Goal: Transaction & Acquisition: Purchase product/service

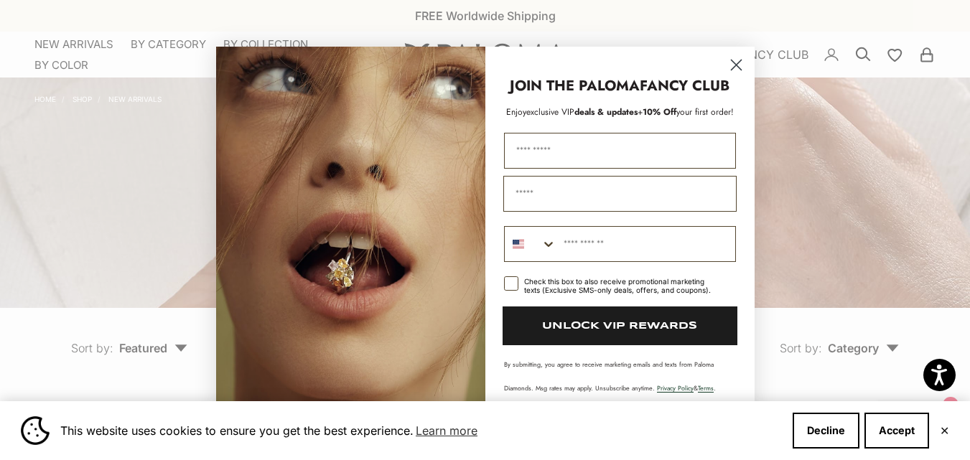
click at [733, 65] on circle "Close dialog" at bounding box center [736, 64] width 24 height 24
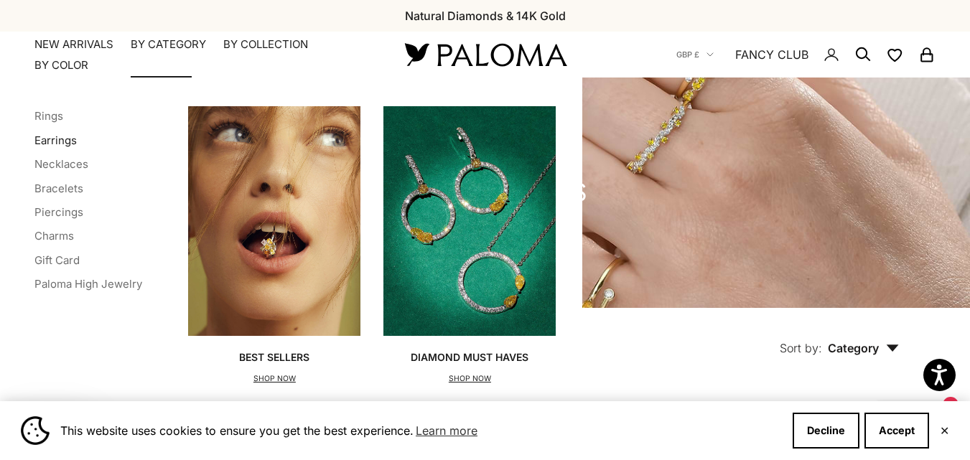
click at [60, 145] on link "Earrings" at bounding box center [55, 141] width 42 height 14
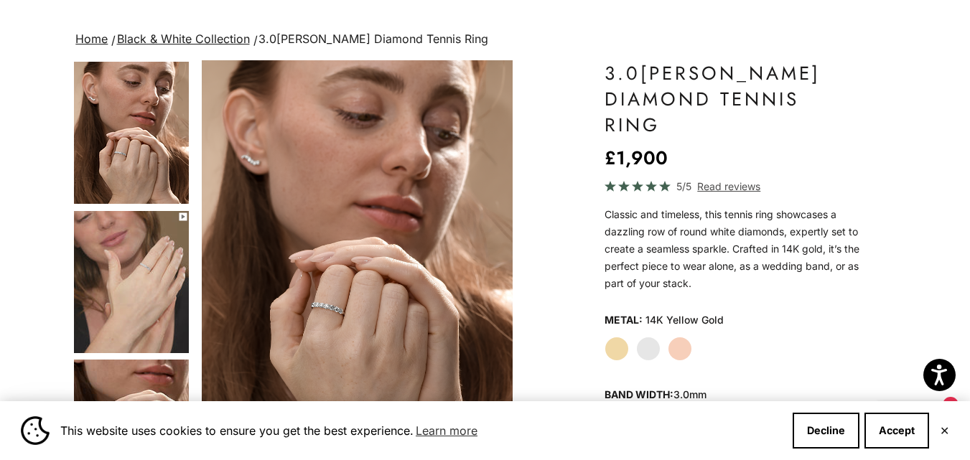
scroll to position [88, 0]
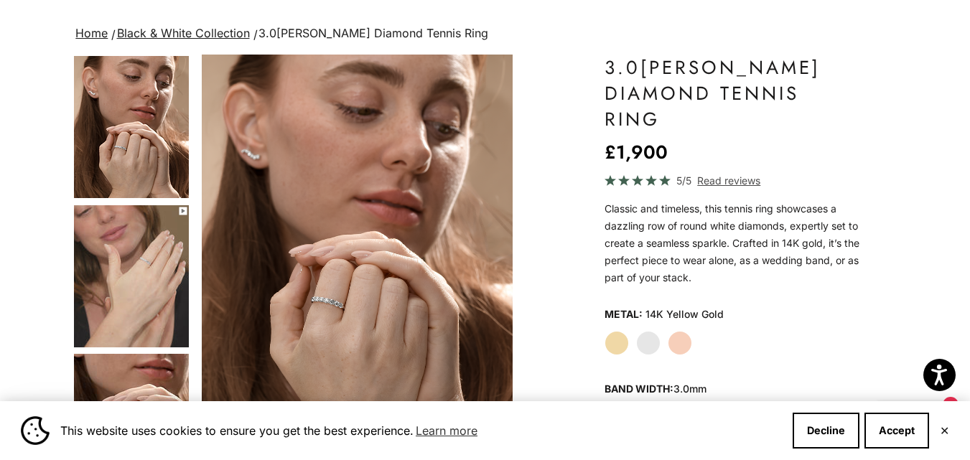
click at [619, 342] on label "Yellow Gold" at bounding box center [617, 343] width 24 height 24
click at [337, 286] on img "Item 4 of 13" at bounding box center [357, 246] width 310 height 383
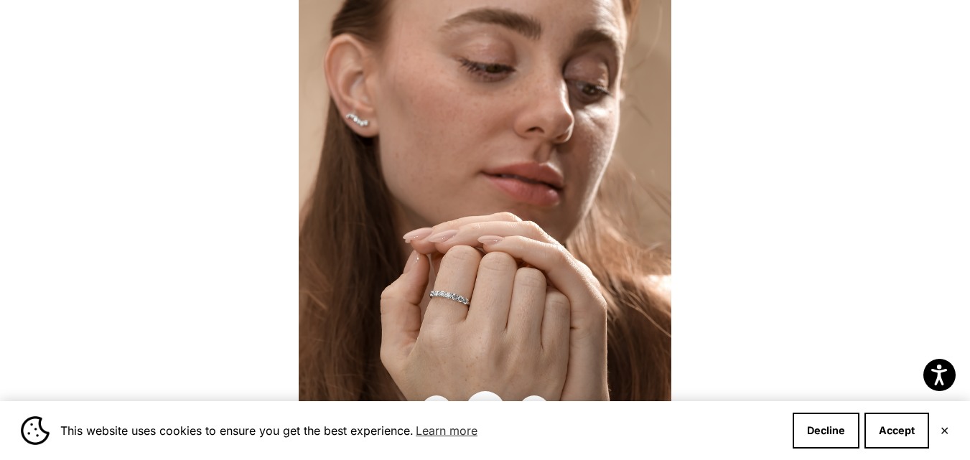
click at [460, 307] on img at bounding box center [485, 230] width 373 height 460
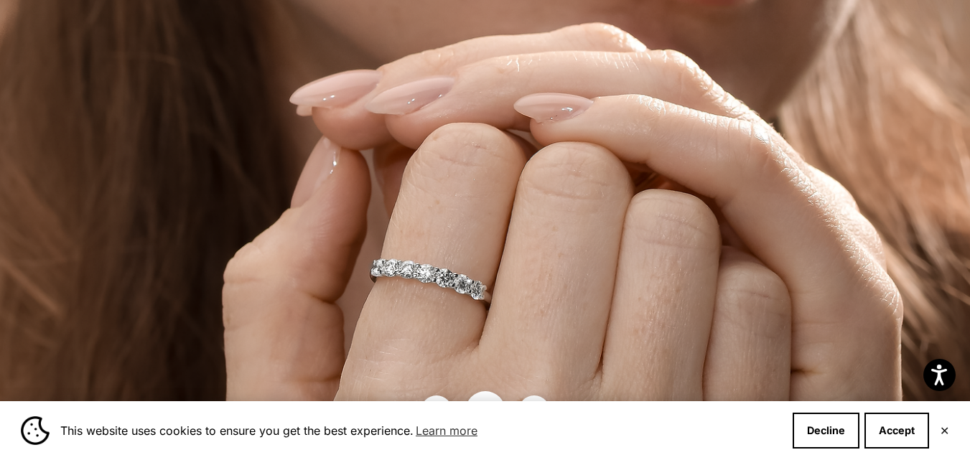
scroll to position [668, 0]
click at [493, 401] on div "This website uses cookies to ensure you get the best experience. Learn more Dec…" at bounding box center [485, 430] width 970 height 59
click at [816, 428] on button "Decline" at bounding box center [826, 431] width 67 height 36
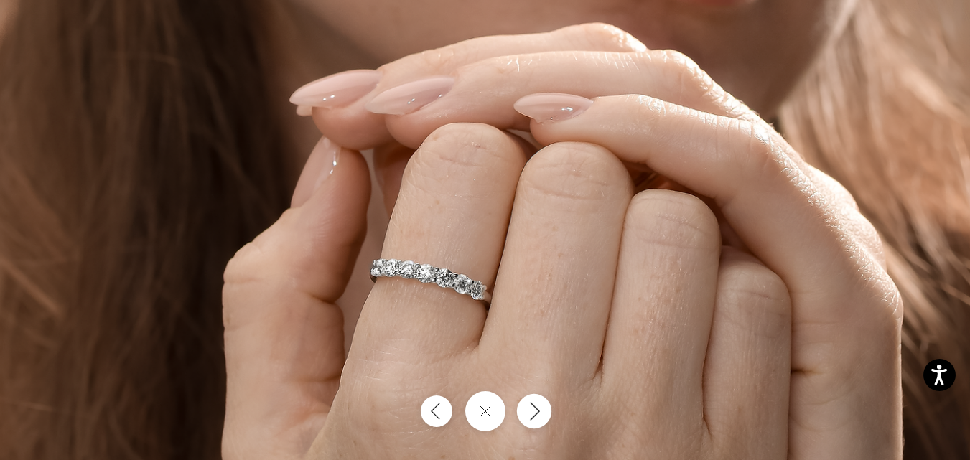
click at [546, 416] on button "Next" at bounding box center [533, 411] width 34 height 34
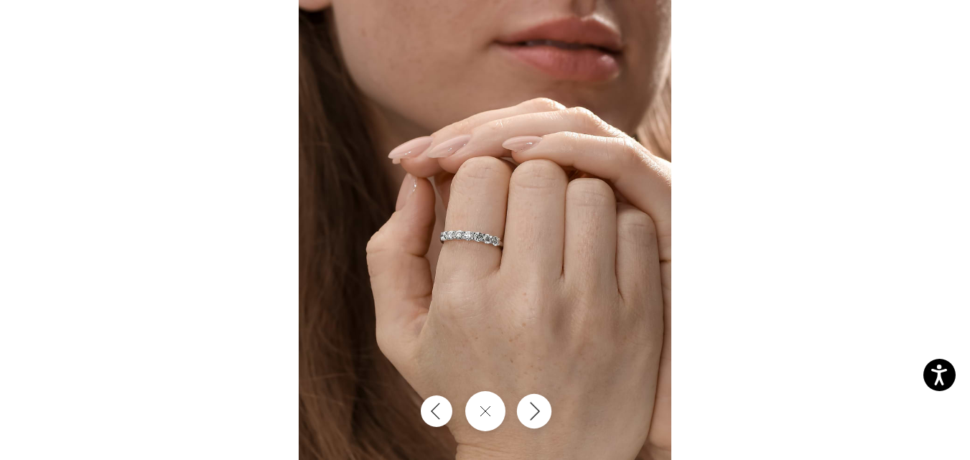
click at [546, 416] on button "Next" at bounding box center [533, 411] width 34 height 34
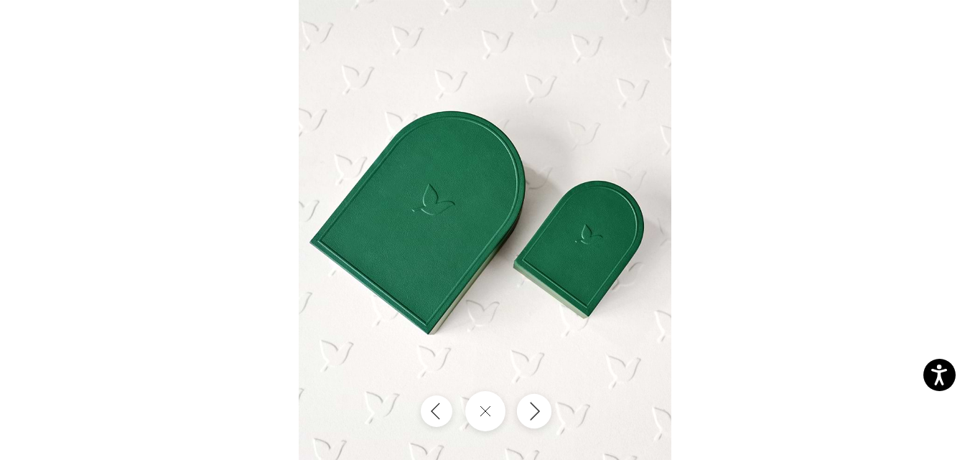
click at [546, 416] on button "Next" at bounding box center [533, 411] width 34 height 34
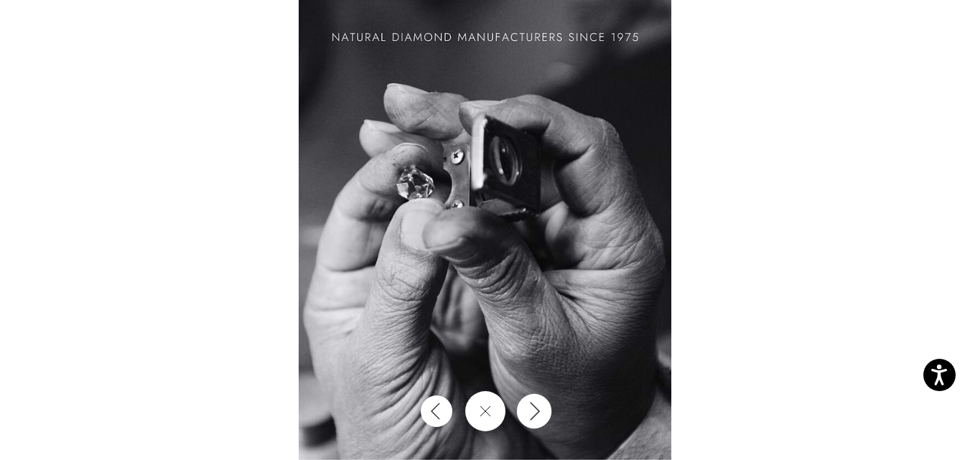
click at [546, 416] on button "Next" at bounding box center [533, 411] width 34 height 34
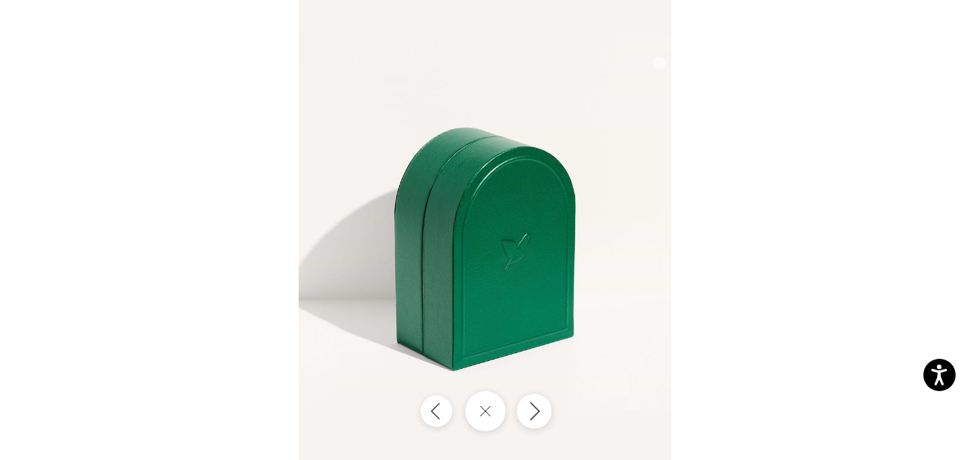
click at [546, 416] on button "Next" at bounding box center [533, 411] width 34 height 34
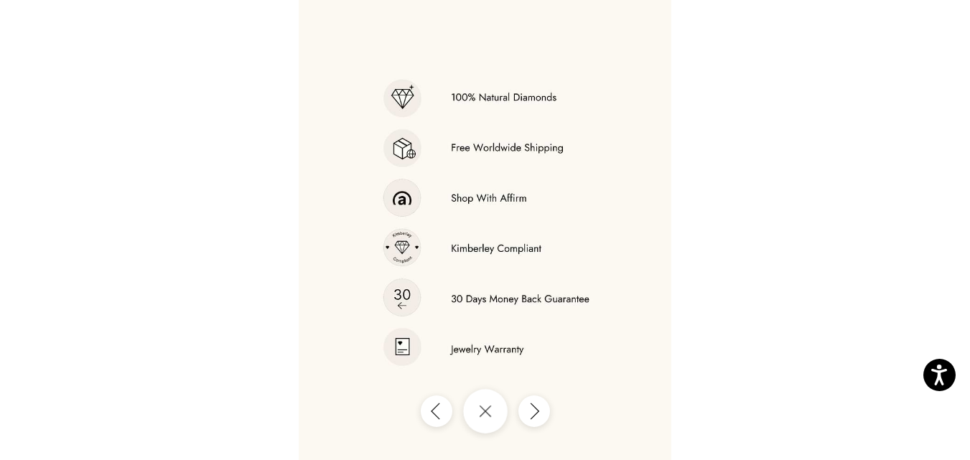
click at [483, 411] on icon "Close gallery" at bounding box center [485, 411] width 13 height 13
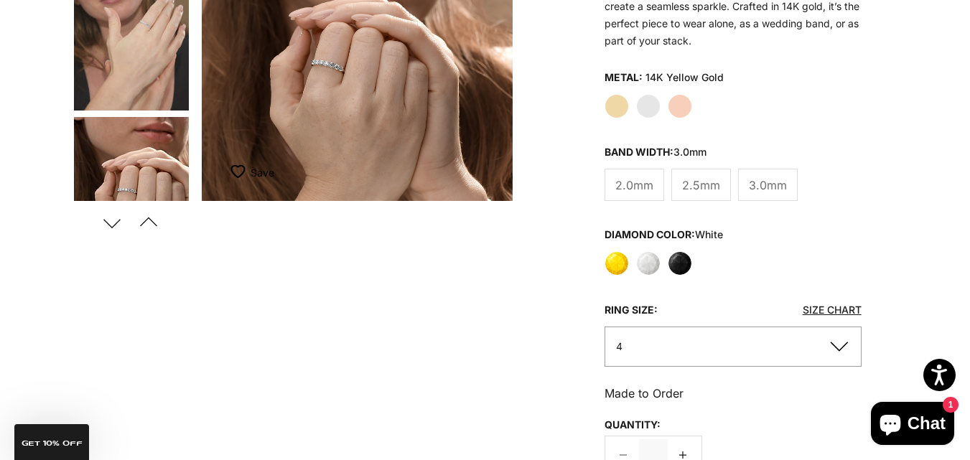
scroll to position [295, 0]
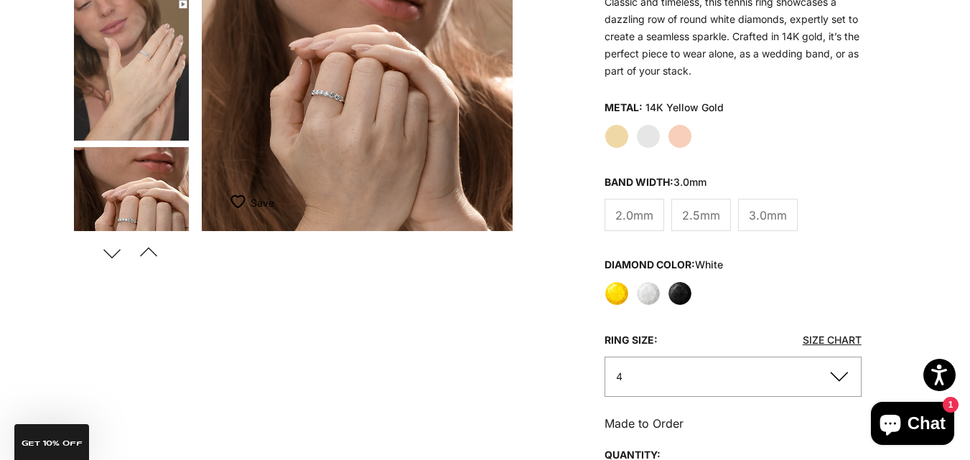
click at [615, 137] on label "Yellow Gold" at bounding box center [617, 136] width 24 height 24
click at [655, 141] on label "White Gold" at bounding box center [648, 136] width 24 height 24
click at [691, 134] on label "Rose Gold" at bounding box center [680, 136] width 24 height 24
click at [612, 136] on label "Yellow Gold" at bounding box center [617, 136] width 24 height 24
click at [115, 251] on button "Next" at bounding box center [112, 252] width 32 height 33
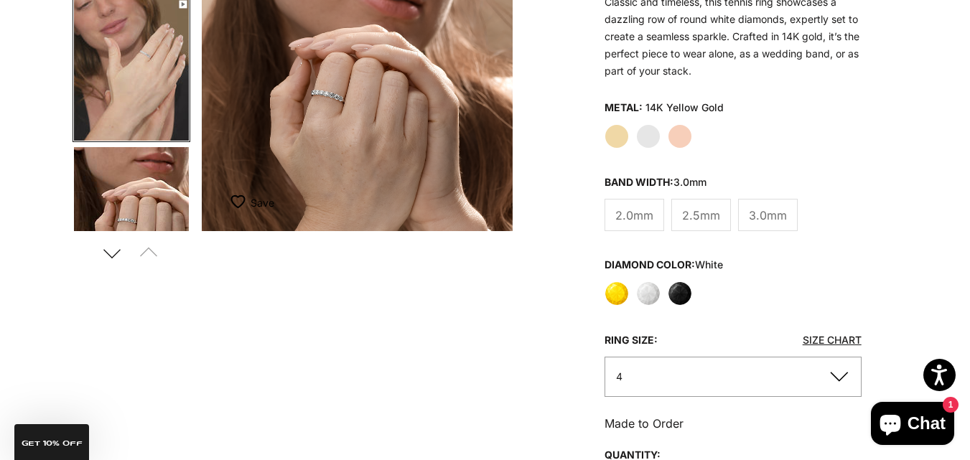
scroll to position [29, 0]
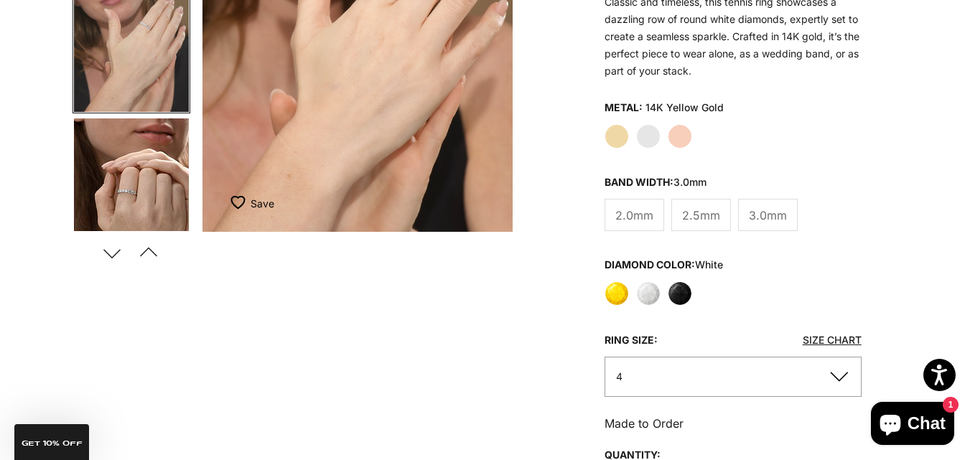
click at [115, 251] on button "Next" at bounding box center [112, 252] width 32 height 33
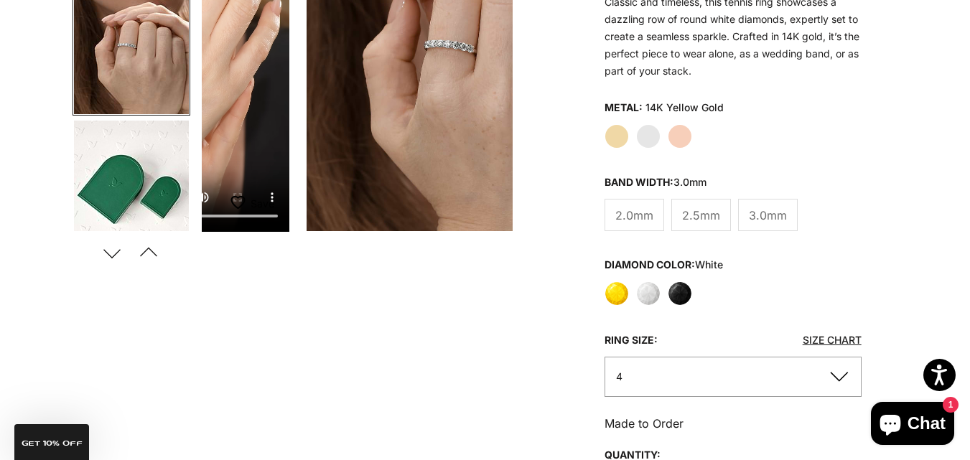
scroll to position [178, 0]
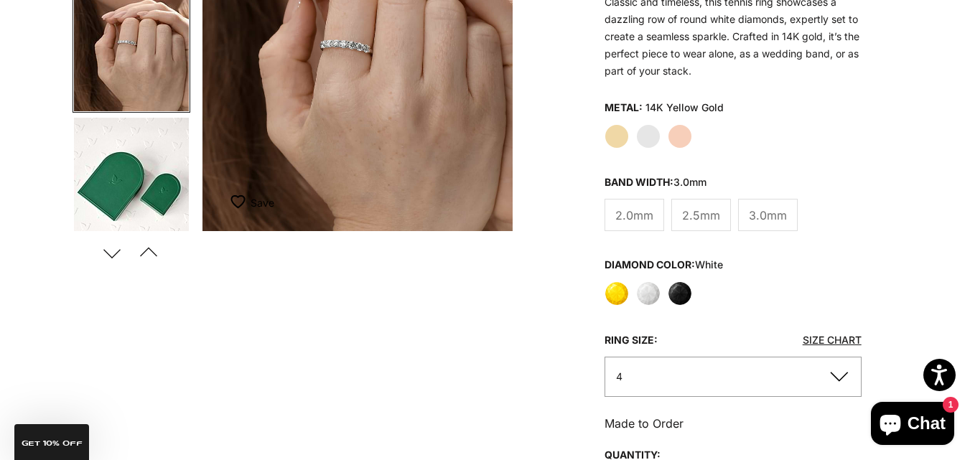
click at [115, 251] on button "Next" at bounding box center [112, 252] width 32 height 33
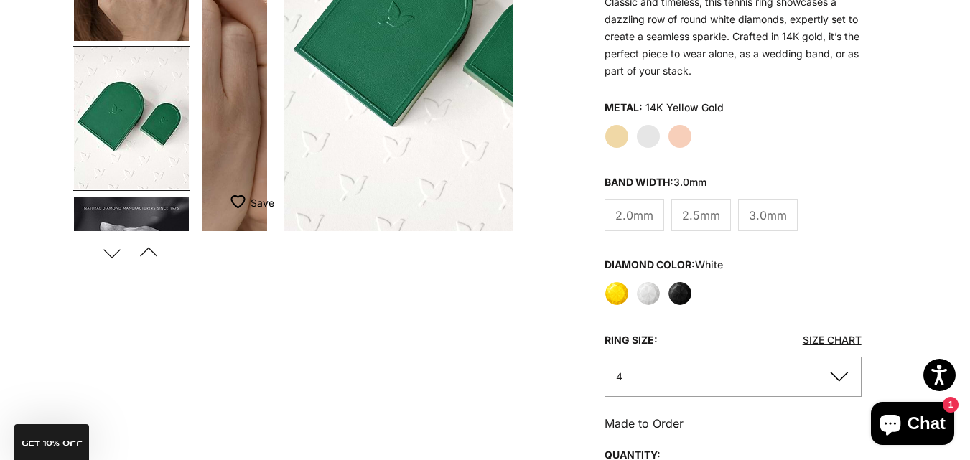
scroll to position [327, 0]
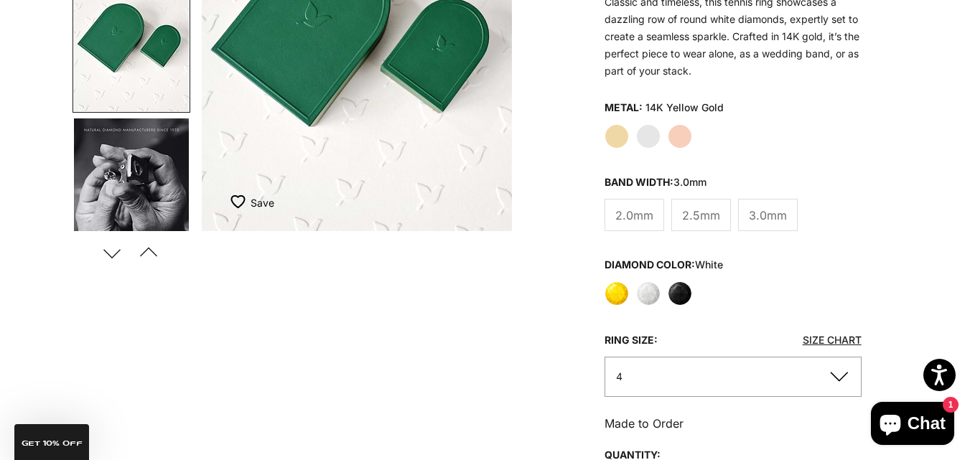
click at [115, 251] on button "Next" at bounding box center [112, 252] width 32 height 33
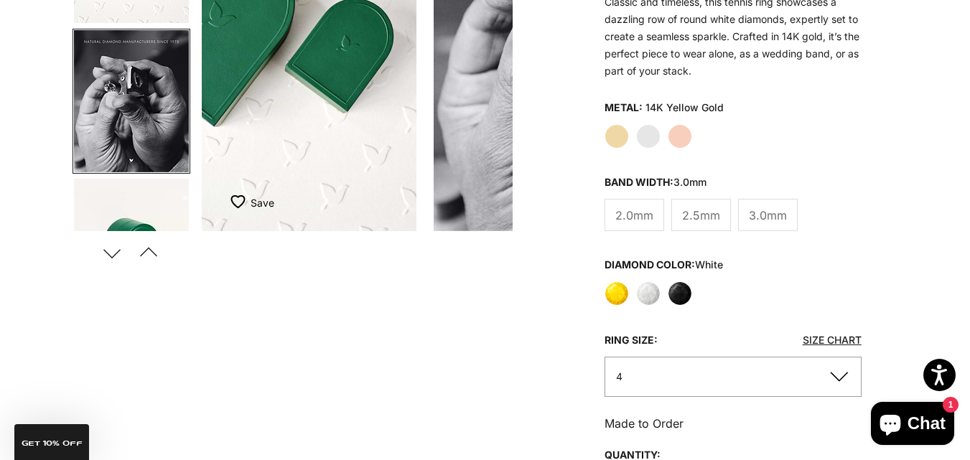
scroll to position [476, 0]
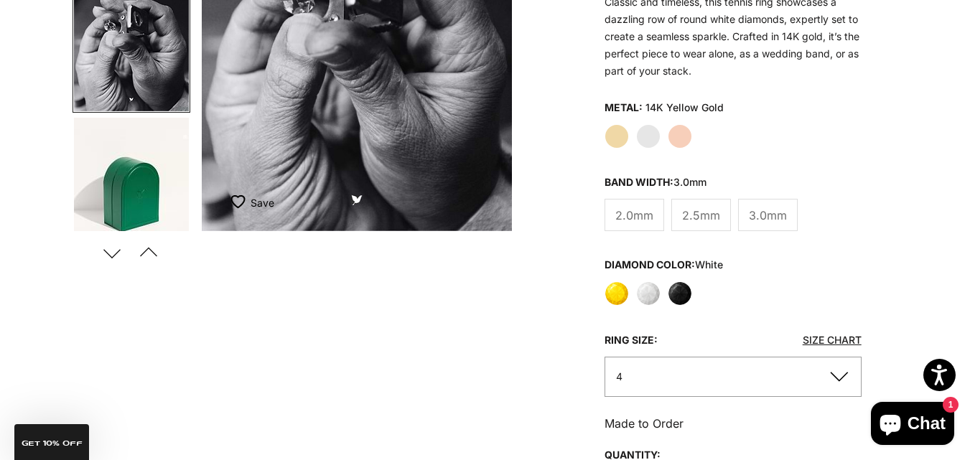
click at [115, 251] on button "Next" at bounding box center [112, 252] width 32 height 33
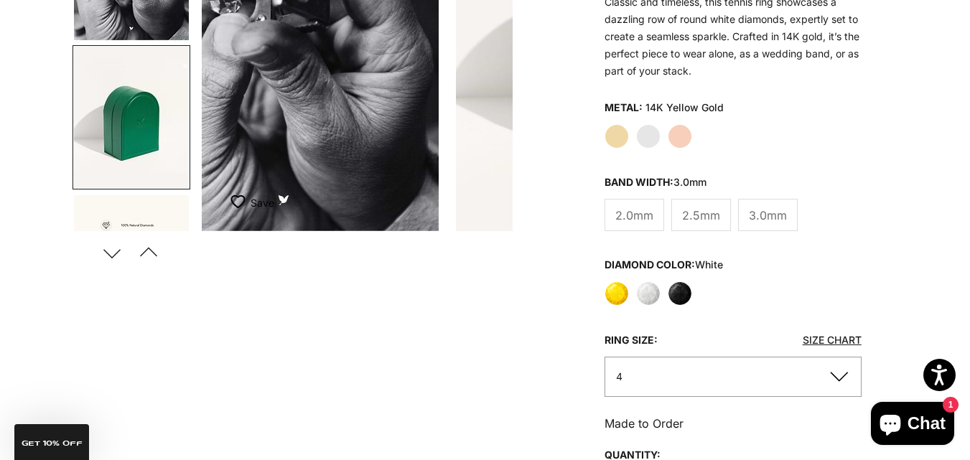
scroll to position [625, 0]
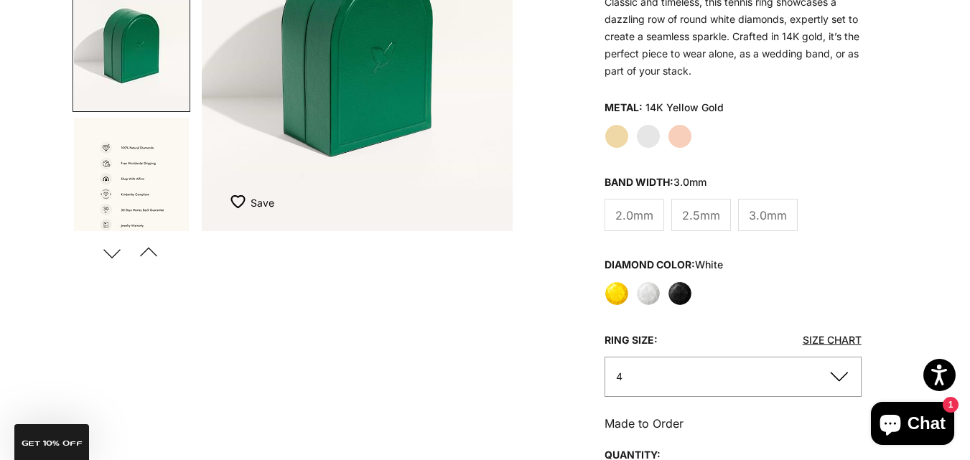
click at [115, 251] on button "Next" at bounding box center [112, 252] width 32 height 33
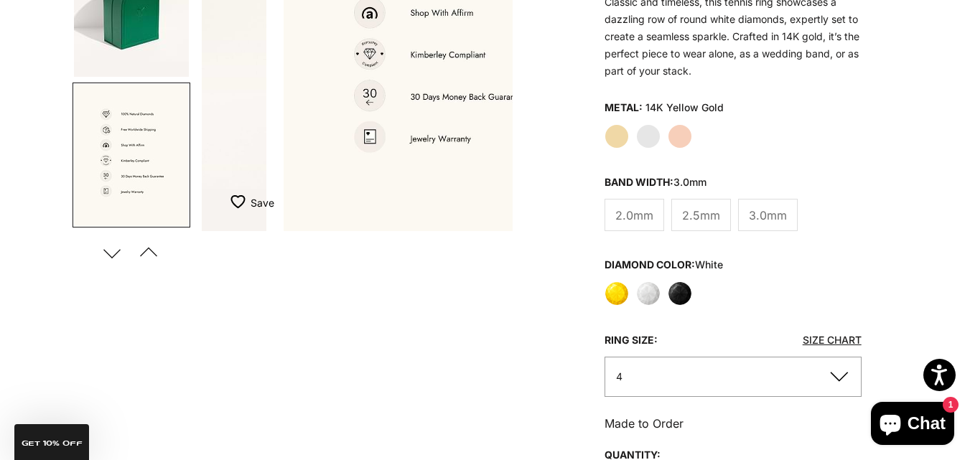
scroll to position [0, 1965]
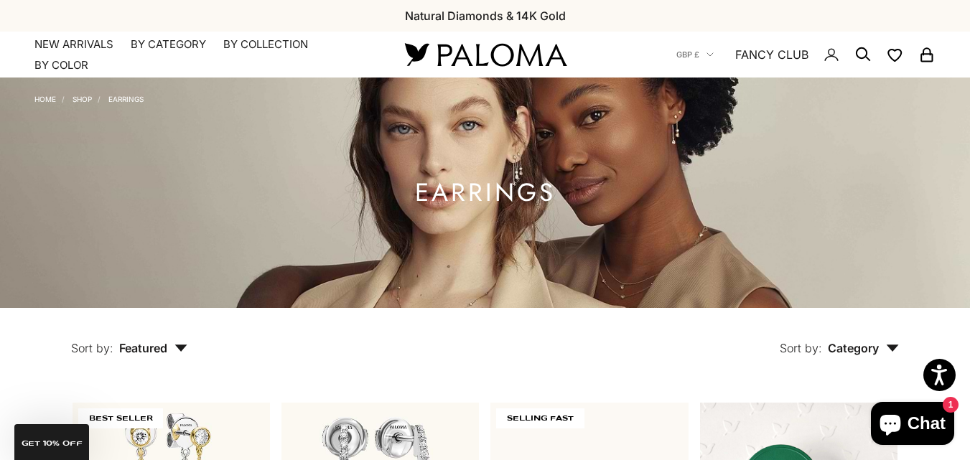
drag, startPoint x: 0, startPoint y: 0, endPoint x: 922, endPoint y: 11, distance: 922.1
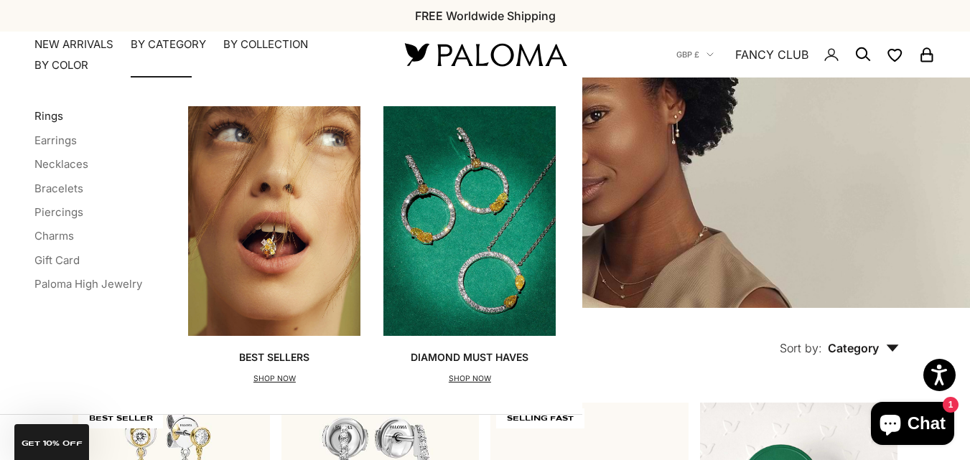
click at [60, 117] on link "Rings" at bounding box center [48, 116] width 29 height 14
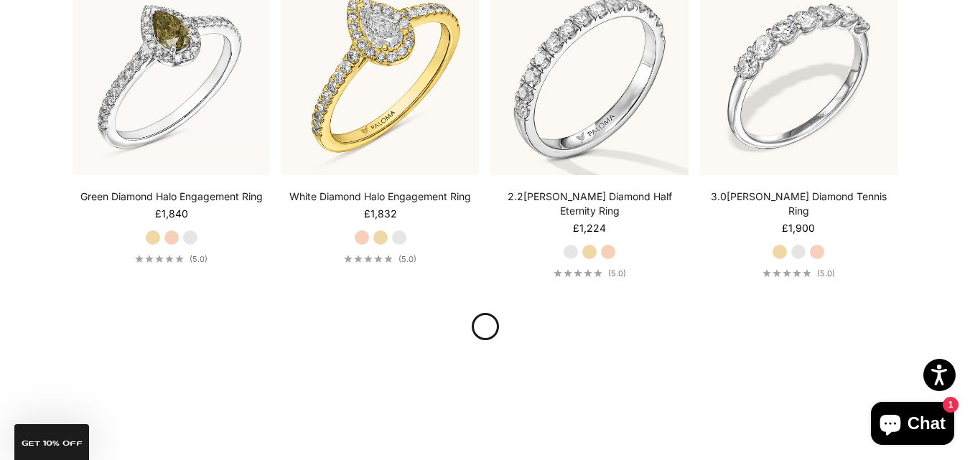
scroll to position [2965, 0]
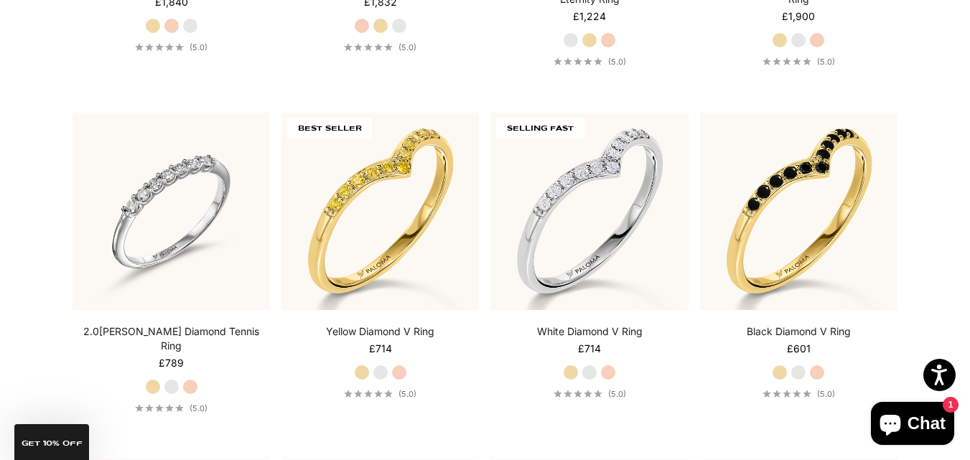
drag, startPoint x: 980, startPoint y: 62, endPoint x: 980, endPoint y: 457, distance: 394.9
